Goal: Transaction & Acquisition: Purchase product/service

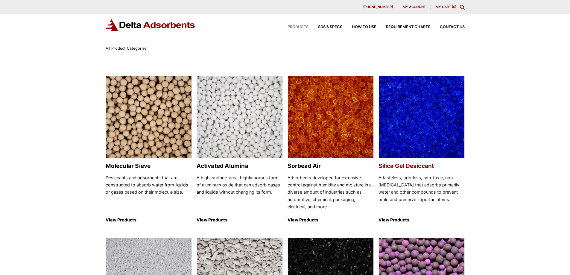
click at [408, 167] on h2 "Silica Gel Desiccant" at bounding box center [421, 165] width 86 height 7
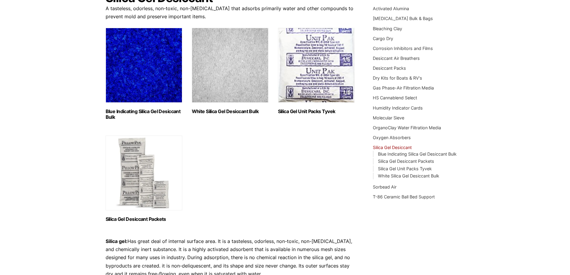
scroll to position [90, 0]
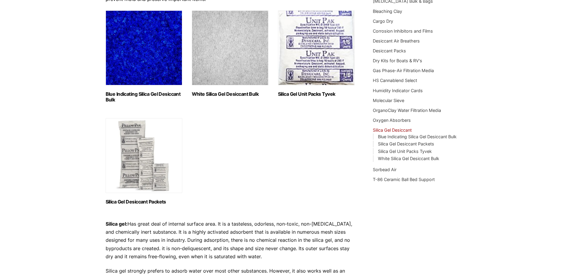
click at [159, 94] on h2 "Blue Indicating Silica Gel Desiccant Bulk (2)" at bounding box center [144, 96] width 77 height 11
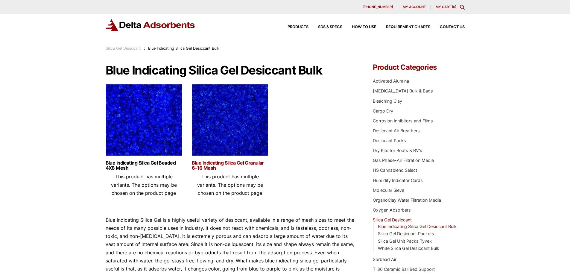
click at [232, 165] on link "Blue Indicating Silica Gel Granular 6-16 Mesh" at bounding box center [230, 165] width 77 height 10
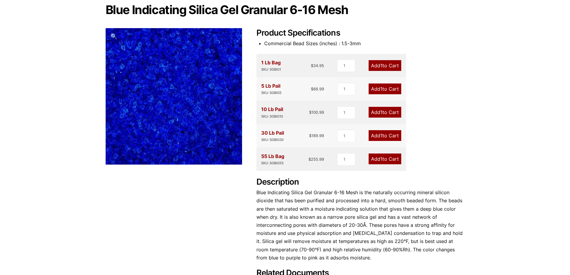
scroll to position [30, 0]
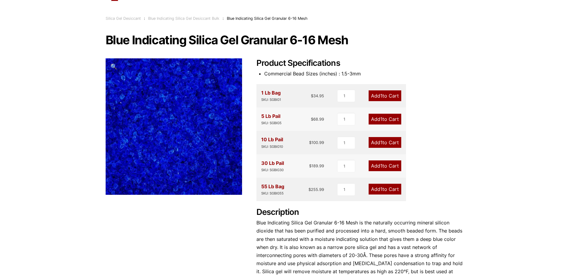
click at [384, 119] on link "Add 1 to Cart" at bounding box center [385, 119] width 33 height 11
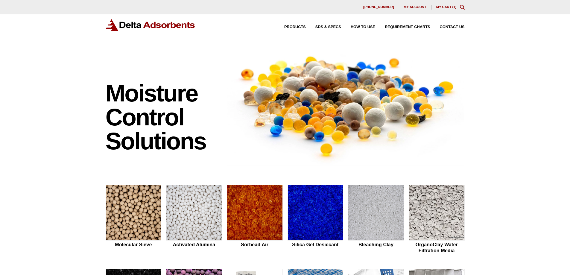
click at [447, 8] on link "My Cart ( 1 )" at bounding box center [446, 7] width 20 height 4
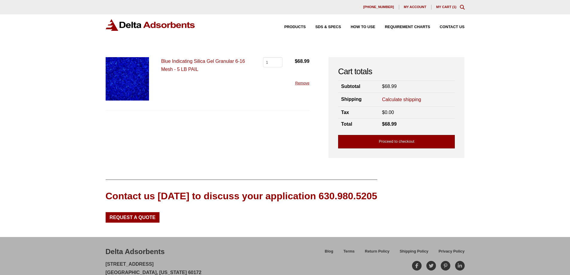
click at [415, 145] on link "Proceed to checkout" at bounding box center [396, 141] width 117 height 13
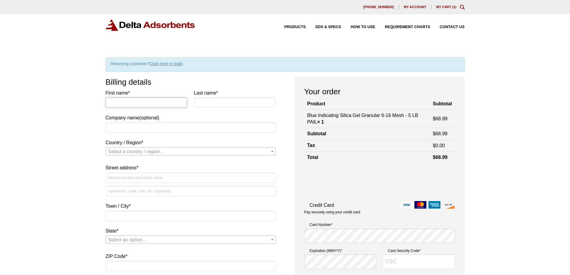
click at [122, 101] on input "First name *" at bounding box center [147, 103] width 82 height 10
type input "Craig"
click at [204, 104] on input "Last name *" at bounding box center [235, 103] width 82 height 10
type input "Bernardan"
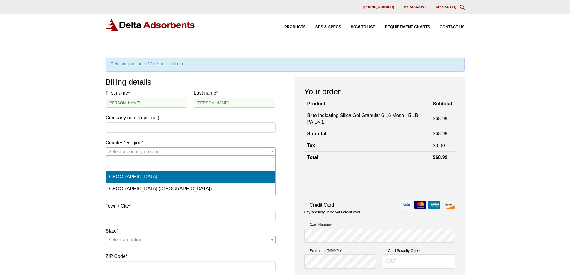
click at [273, 151] on b "Country / Region" at bounding box center [272, 151] width 2 height 1
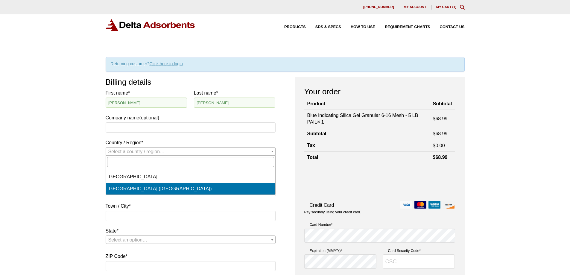
select select "US"
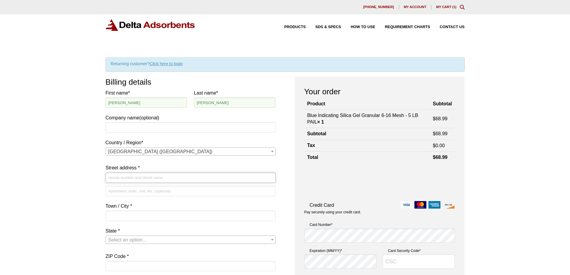
click at [121, 179] on input "Street address *" at bounding box center [191, 178] width 170 height 10
type input "10500 Kincaid Drive"
click at [112, 215] on input "Town / City *" at bounding box center [191, 216] width 170 height 10
type input "Fishers"
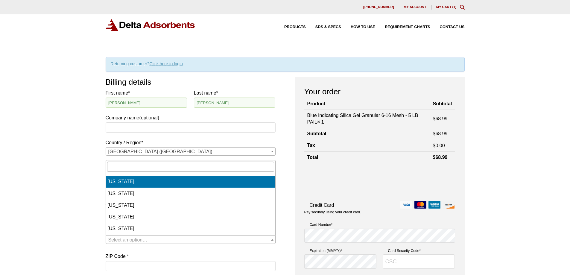
click at [130, 239] on span "Select an option…" at bounding box center [127, 239] width 39 height 5
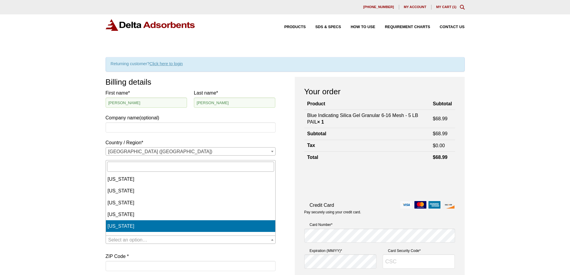
select select "IN"
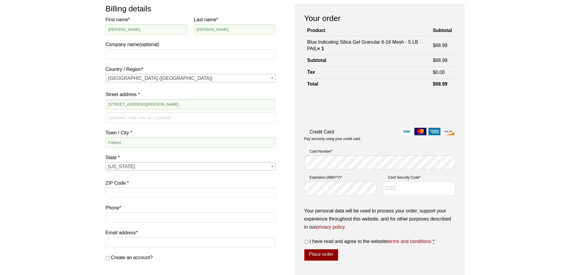
scroll to position [90, 0]
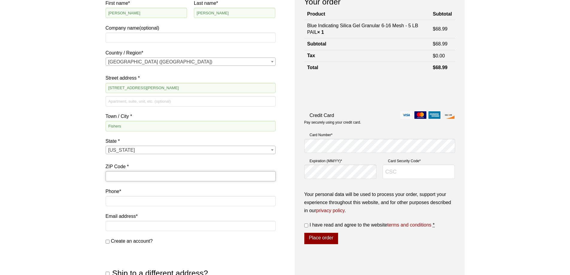
click at [113, 175] on input "ZIP Code *" at bounding box center [191, 176] width 170 height 10
type input "46037"
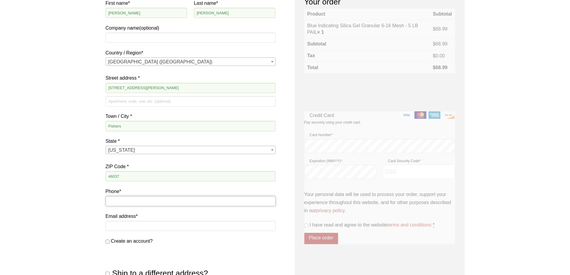
click at [135, 204] on input "Phone *" at bounding box center [191, 201] width 170 height 10
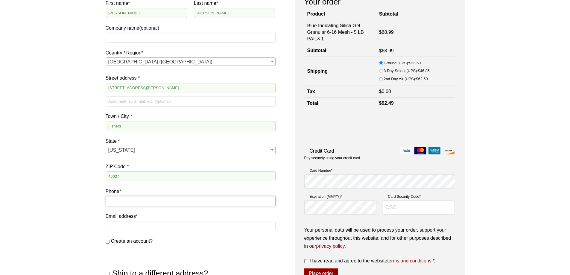
type input "765-661-7538"
click at [126, 226] on input "Email address *" at bounding box center [191, 226] width 170 height 10
type input "john.cheek@irvmat.com"
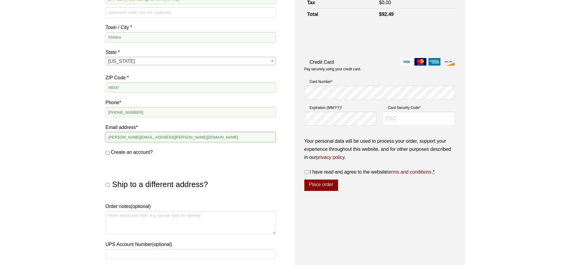
scroll to position [180, 0]
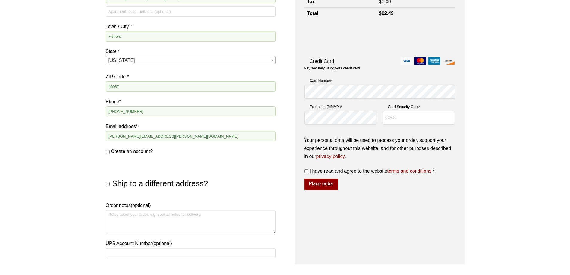
click at [107, 183] on input "Ship to a different address?" at bounding box center [108, 184] width 4 height 4
checkbox input "true"
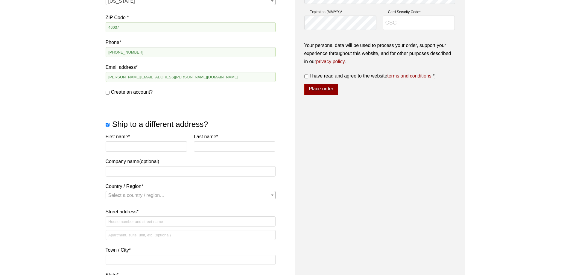
scroll to position [239, 0]
click at [124, 147] on input "First name *" at bounding box center [147, 146] width 82 height 10
type input "John"
click at [214, 146] on input "Last name *" at bounding box center [235, 146] width 82 height 10
type input "Cheek"
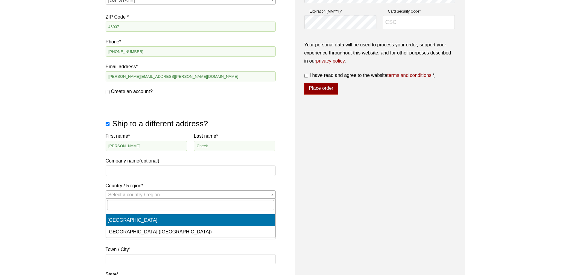
click at [152, 194] on span "Select a country / region…" at bounding box center [136, 194] width 57 height 5
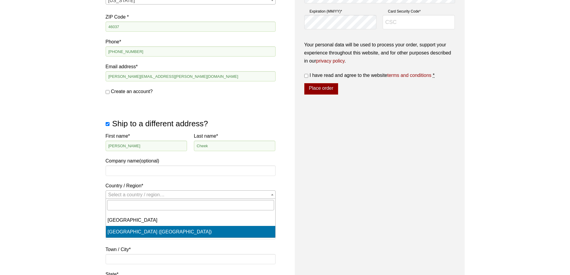
select select "US"
select select "IN"
select select "US"
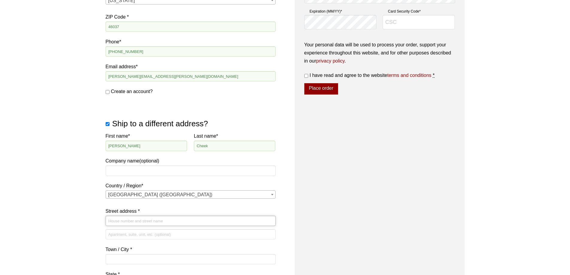
click at [140, 222] on input "Street address *" at bounding box center [191, 221] width 170 height 10
type input "6377 W 600 S"
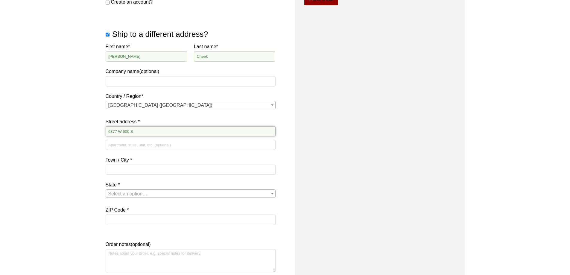
scroll to position [329, 0]
click at [124, 169] on input "Town / City *" at bounding box center [191, 169] width 170 height 10
type input "Swayzee"
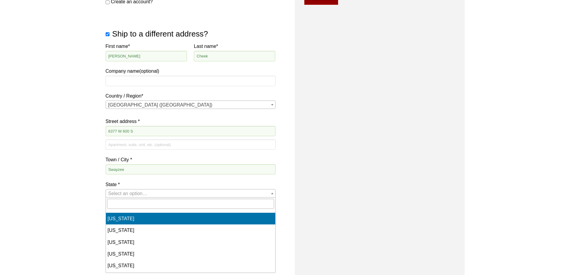
click at [146, 196] on span "Select an option…" at bounding box center [190, 193] width 169 height 8
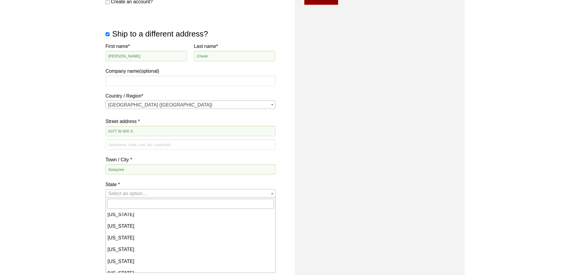
scroll to position [120, 0]
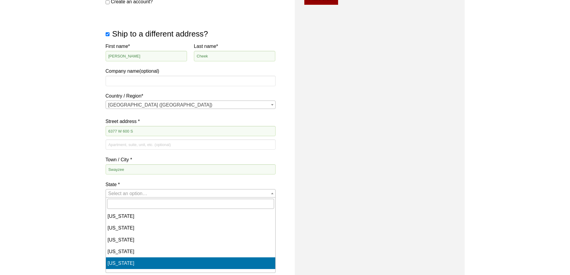
select select "IN"
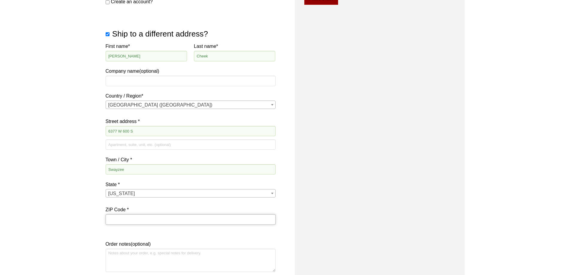
click at [138, 220] on input "ZIP Code *" at bounding box center [191, 219] width 170 height 10
type input "46986"
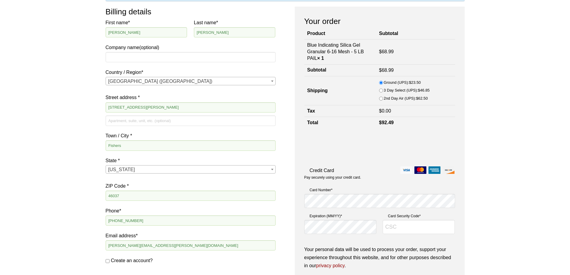
scroll to position [90, 0]
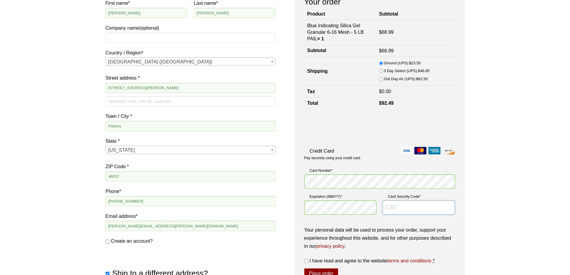
click at [391, 209] on input "Card Security Code *" at bounding box center [419, 207] width 72 height 14
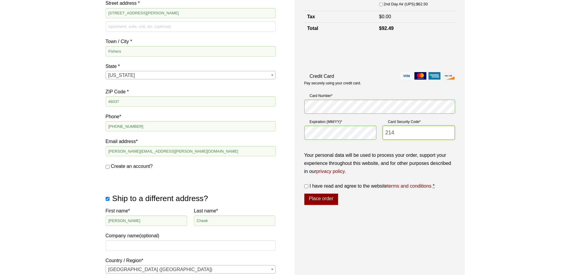
scroll to position [180, 0]
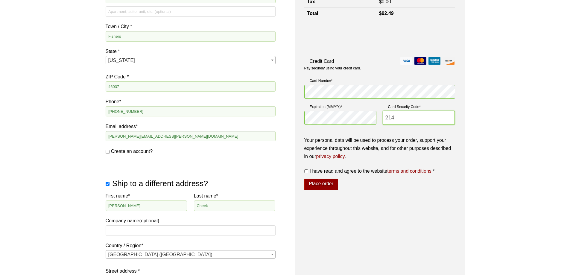
type input "214"
click at [307, 171] on input "I have read and agree to the website terms and conditions *" at bounding box center [306, 171] width 4 height 4
checkbox input "true"
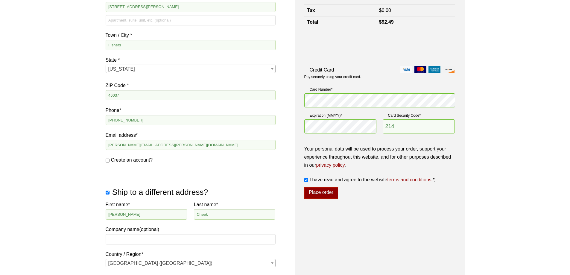
scroll to position [172, 0]
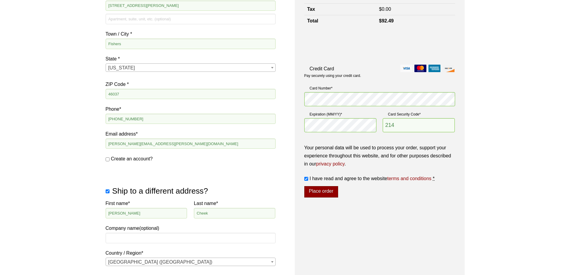
click at [327, 193] on button "Place order" at bounding box center [321, 191] width 34 height 11
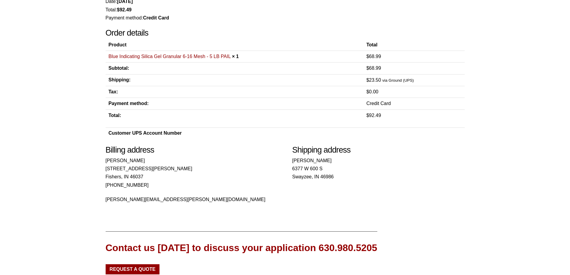
scroll to position [72, 0]
